Goal: Task Accomplishment & Management: Manage account settings

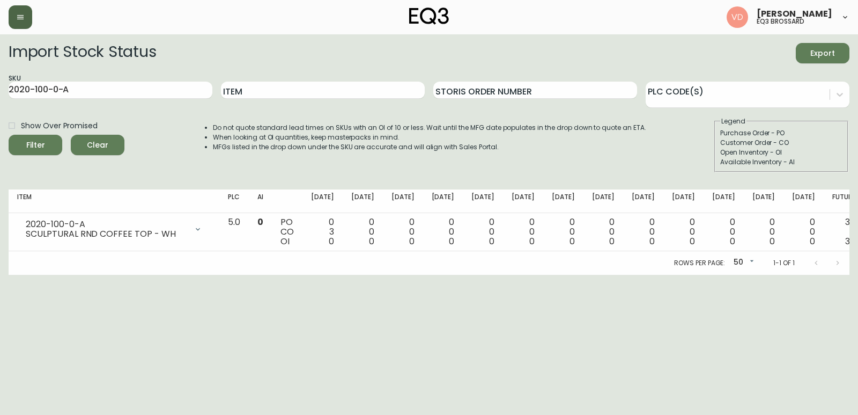
click at [19, 18] on icon "button" at bounding box center [20, 17] width 9 height 9
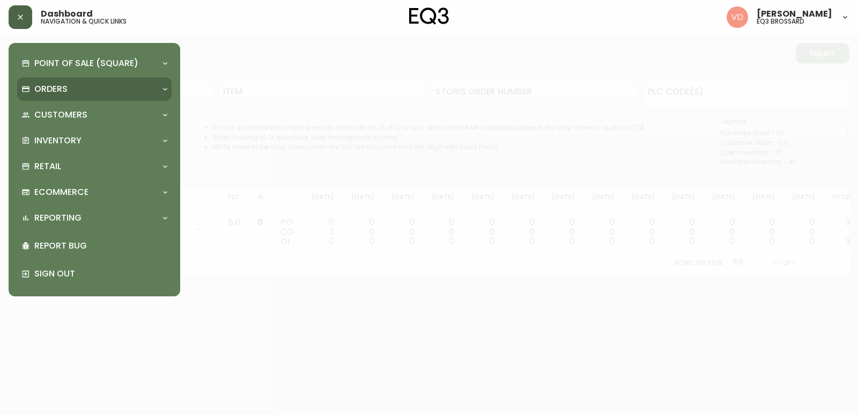
click at [100, 87] on div "Orders" at bounding box center [88, 89] width 135 height 12
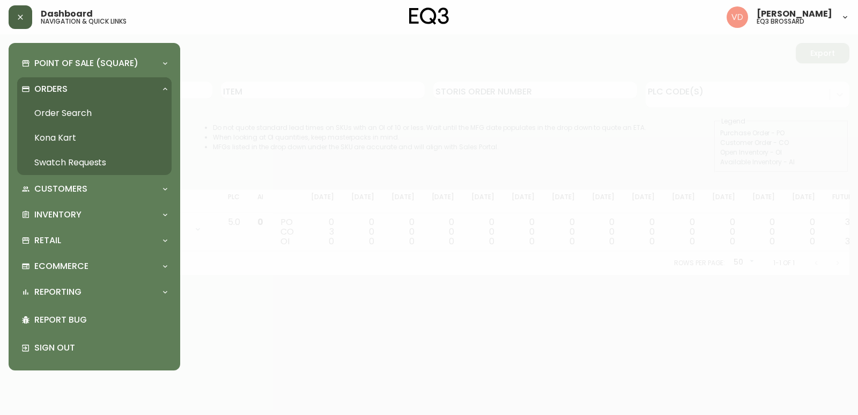
click at [85, 111] on link "Order Search" at bounding box center [94, 113] width 154 height 25
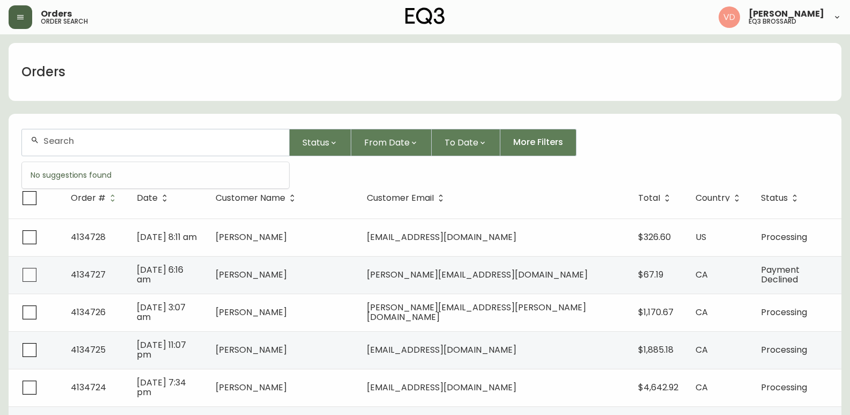
click at [154, 138] on input "text" at bounding box center [161, 141] width 237 height 10
paste input "[PERSON_NAME]"
type input "[PERSON_NAME]"
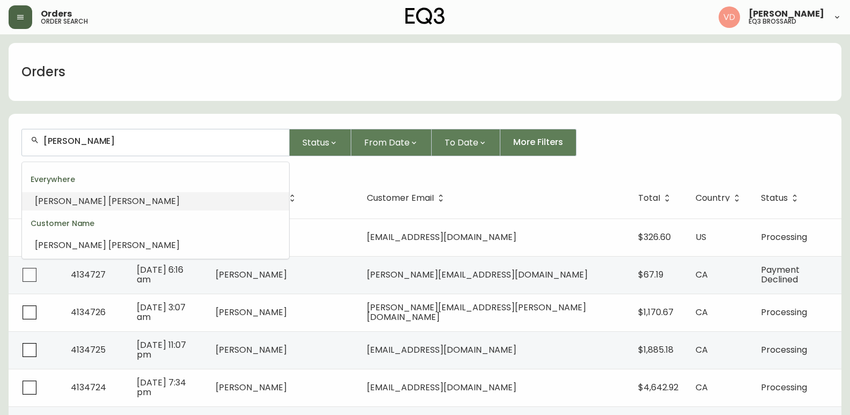
click at [101, 203] on li "[PERSON_NAME]" at bounding box center [155, 201] width 267 height 18
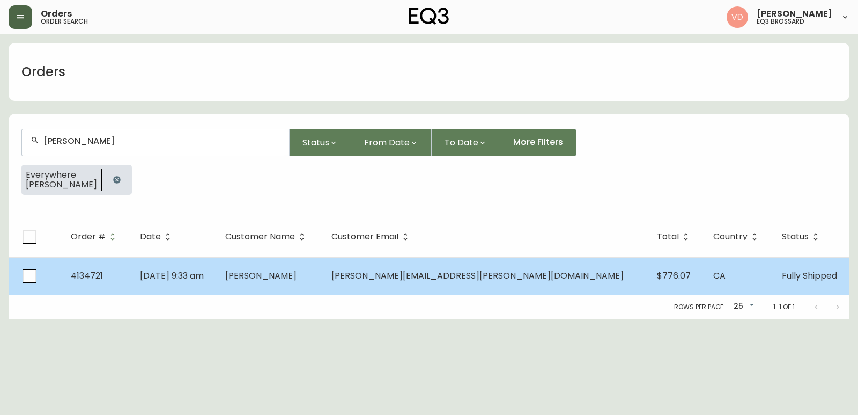
click at [297, 278] on span "[PERSON_NAME]" at bounding box center [260, 275] width 71 height 12
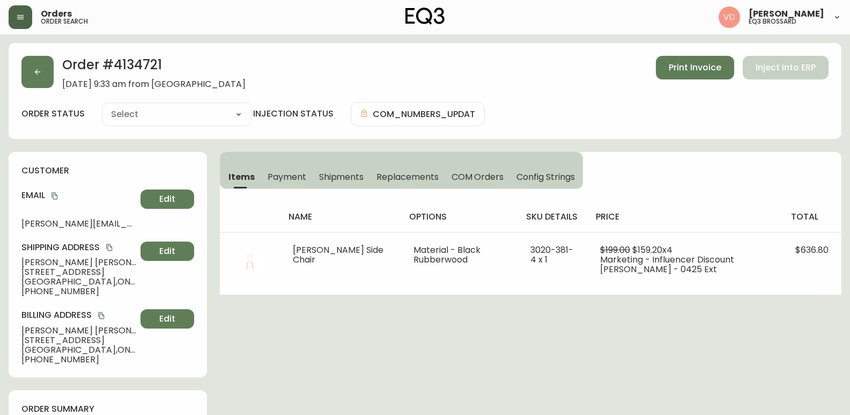
type input "Fully Shipped"
select select "FULLY_SHIPPED"
click at [688, 65] on span "Print Invoice" at bounding box center [695, 68] width 53 height 12
drag, startPoint x: 196, startPoint y: 64, endPoint x: 122, endPoint y: 70, distance: 73.7
click at [109, 66] on h2 "Order # 4134721" at bounding box center [153, 68] width 183 height 24
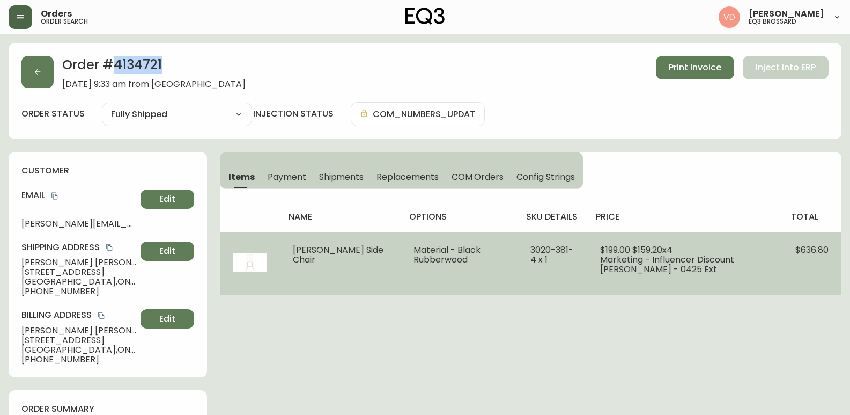
copy h2 "4134721"
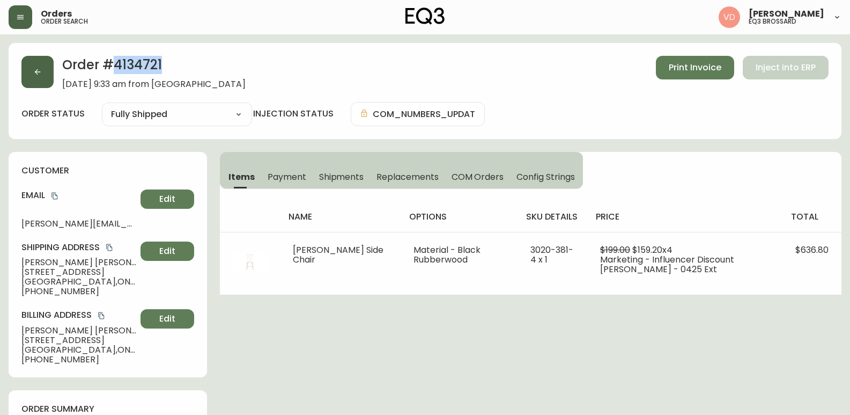
click at [35, 65] on button "button" at bounding box center [37, 72] width 32 height 32
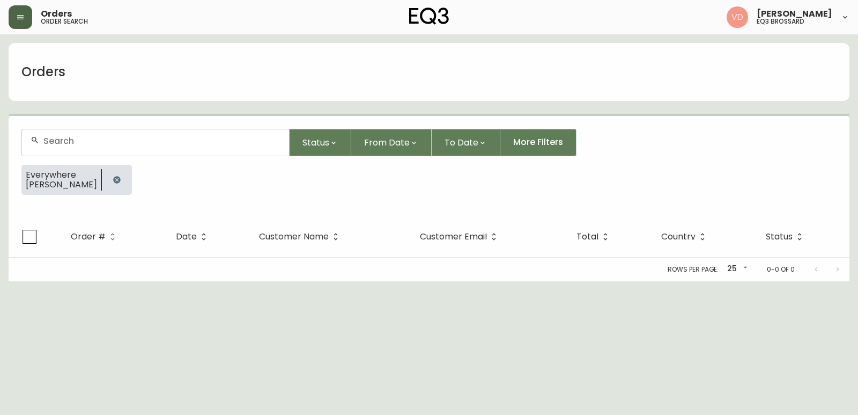
click at [14, 16] on button "button" at bounding box center [21, 17] width 24 height 24
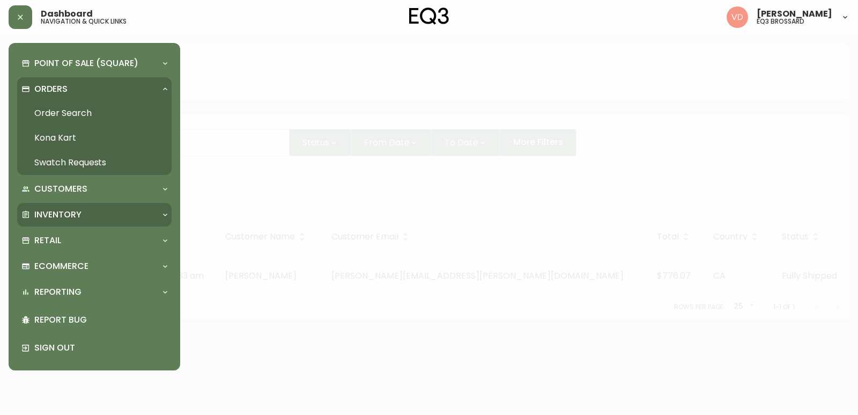
click at [70, 213] on p "Inventory" at bounding box center [57, 215] width 47 height 12
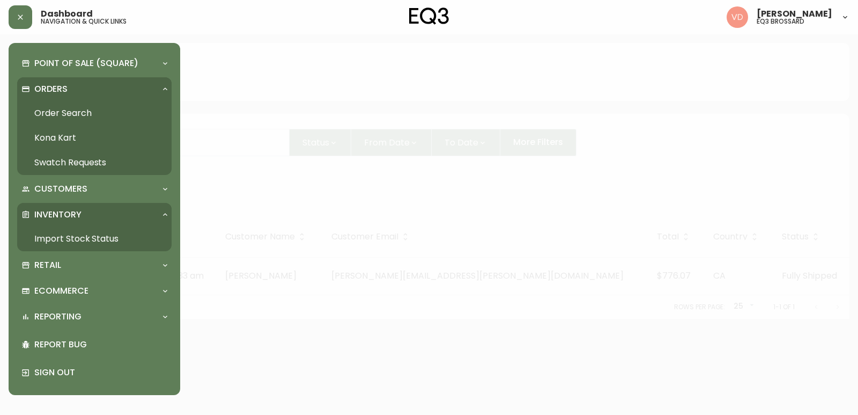
click at [68, 240] on link "Import Stock Status" at bounding box center [94, 238] width 154 height 25
